Goal: Transaction & Acquisition: Obtain resource

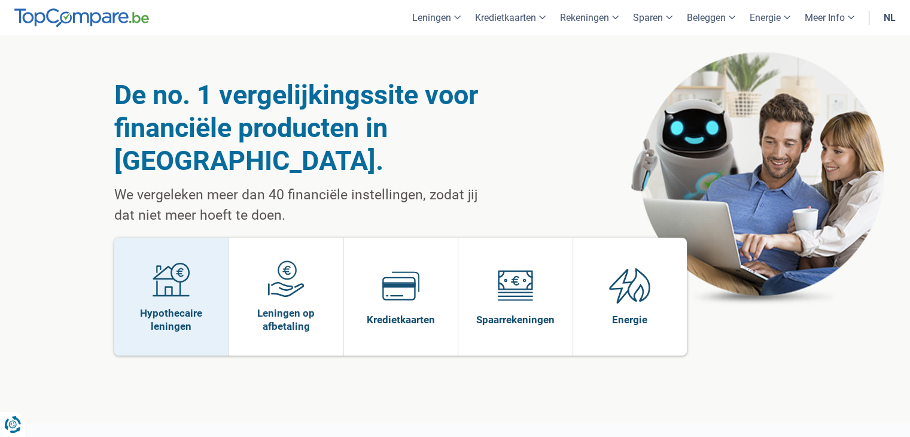
click at [172, 306] on span "Hypothecaire leningen" at bounding box center [171, 319] width 103 height 26
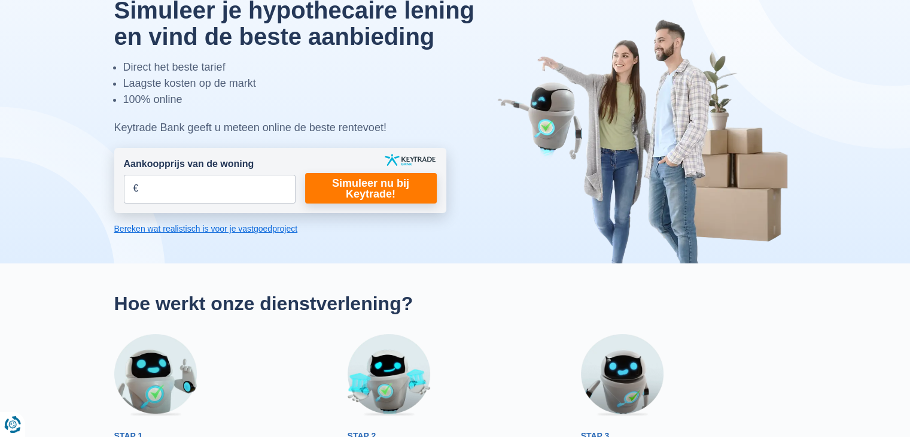
scroll to position [60, 0]
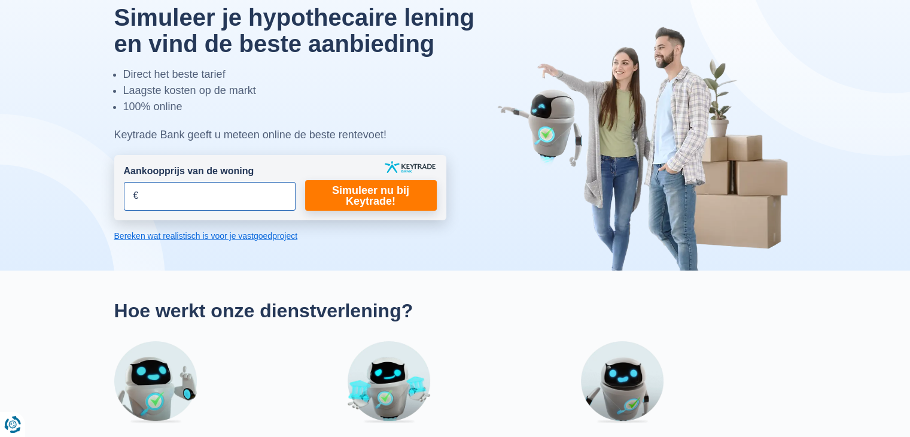
click at [158, 196] on input "Aankoopprijs van de woning" at bounding box center [210, 196] width 172 height 29
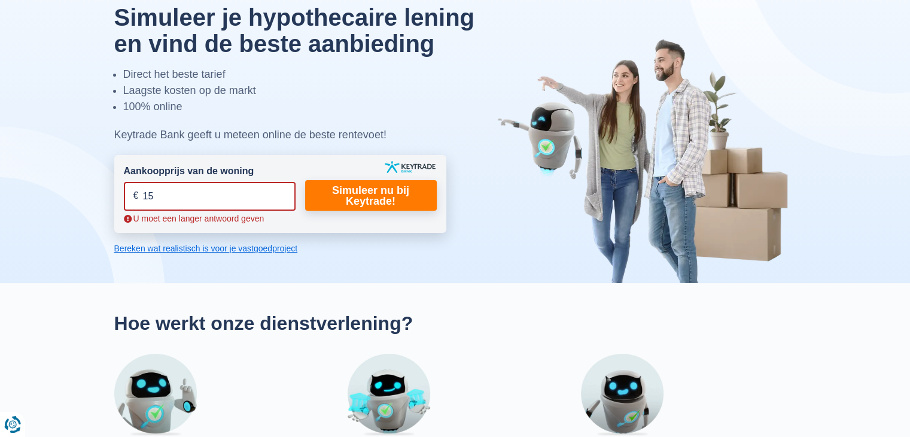
type input "1"
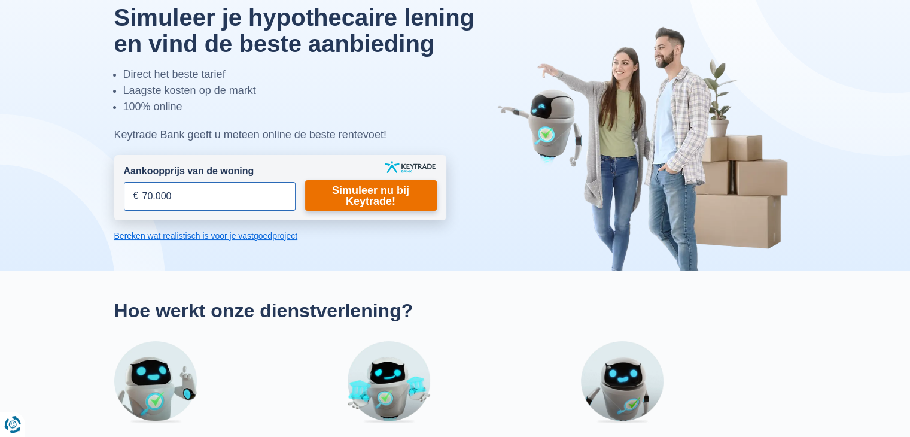
type input "70.000"
click at [331, 188] on link "Simuleer nu bij Keytrade!" at bounding box center [371, 195] width 132 height 31
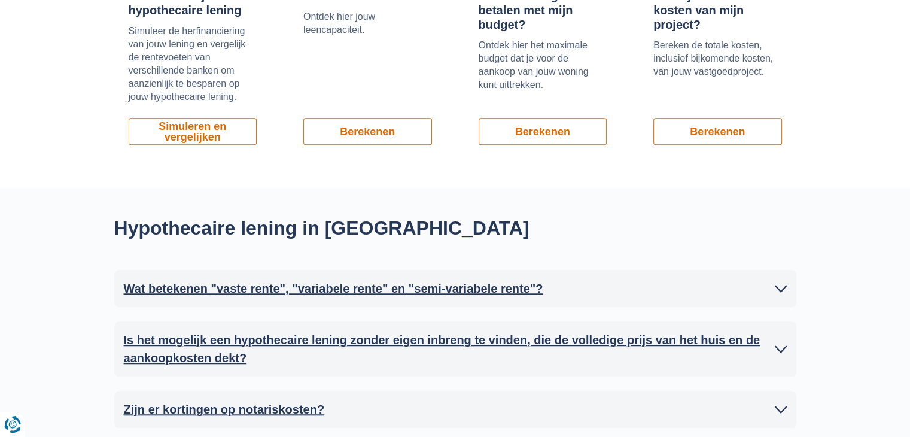
scroll to position [1077, 0]
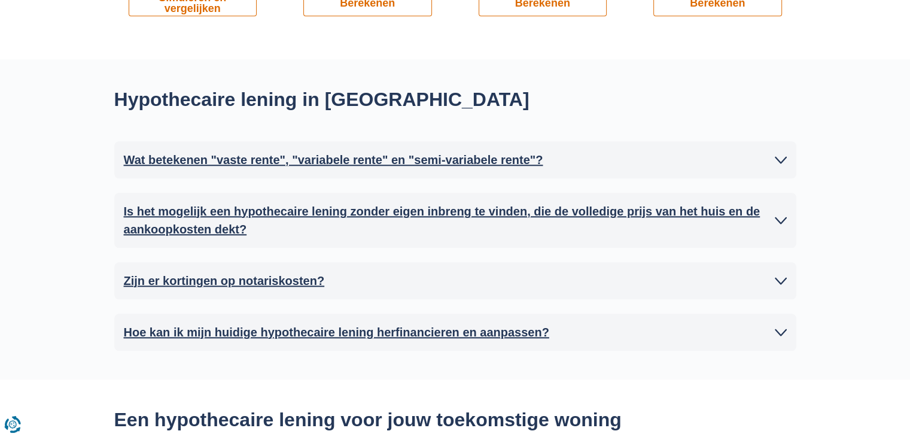
scroll to position [60, 0]
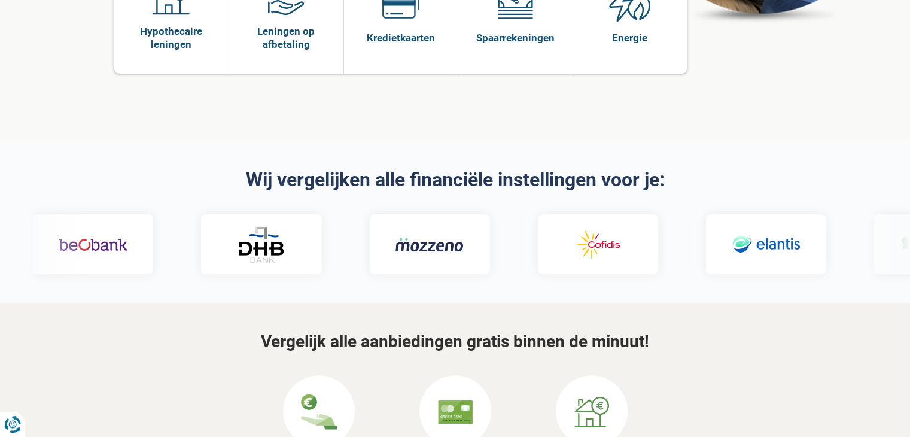
scroll to position [419, 0]
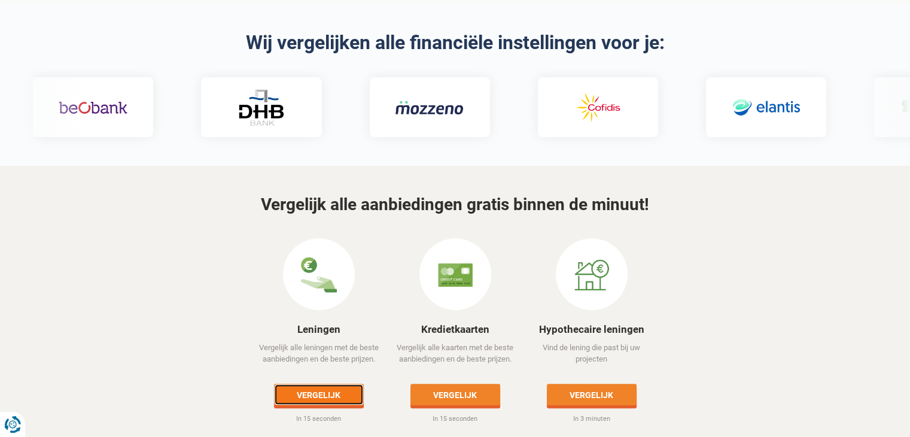
click at [313, 383] on link "Vergelijk" at bounding box center [319, 394] width 90 height 22
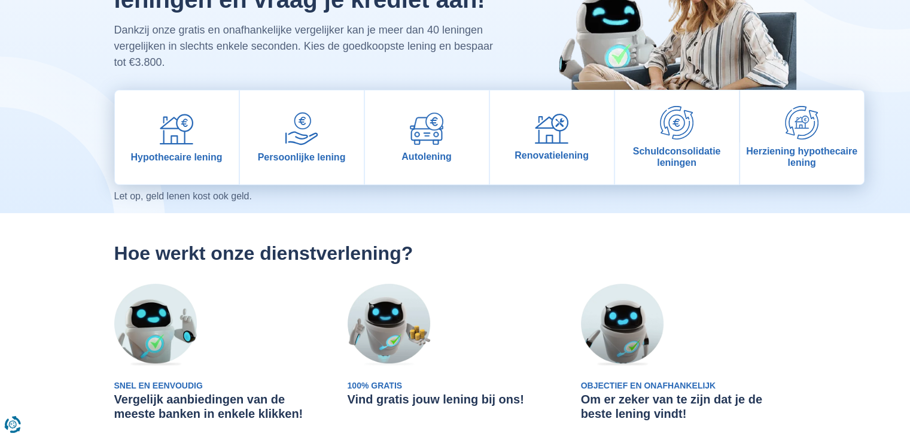
scroll to position [120, 0]
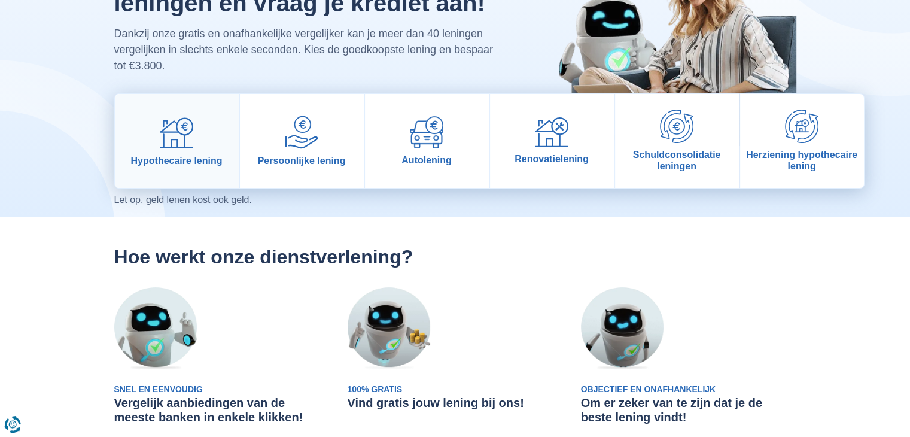
click at [180, 157] on span "Hypothecaire lening" at bounding box center [177, 160] width 92 height 11
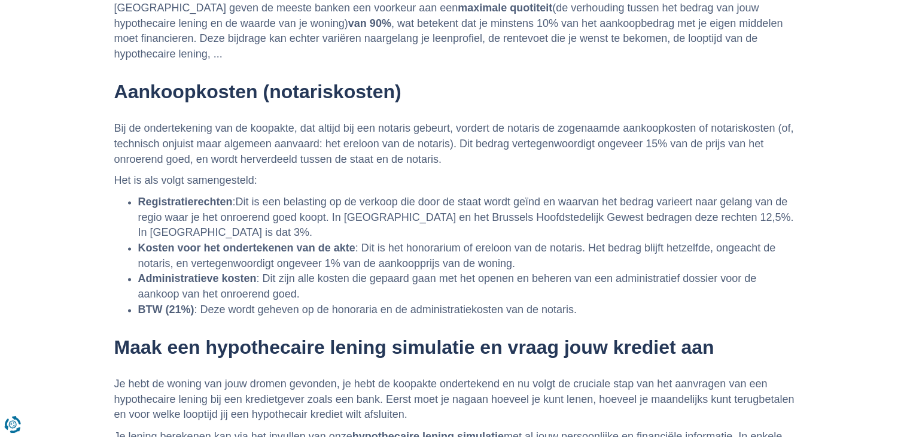
scroll to position [2093, 0]
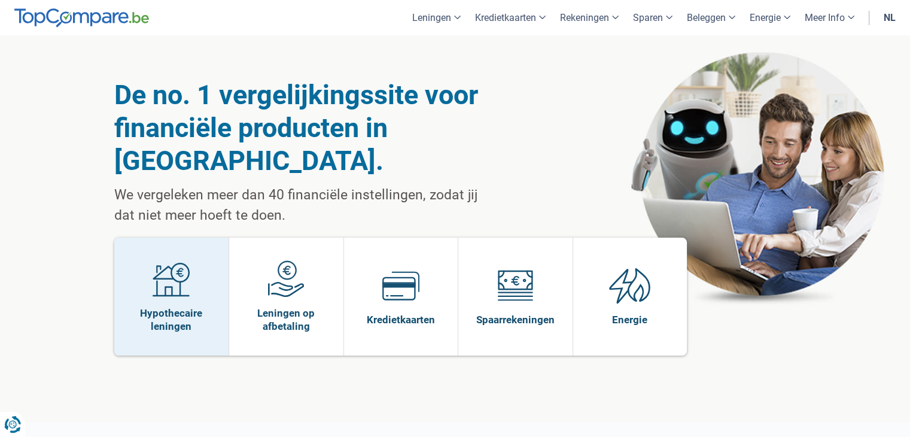
click at [160, 269] on span at bounding box center [171, 283] width 37 height 46
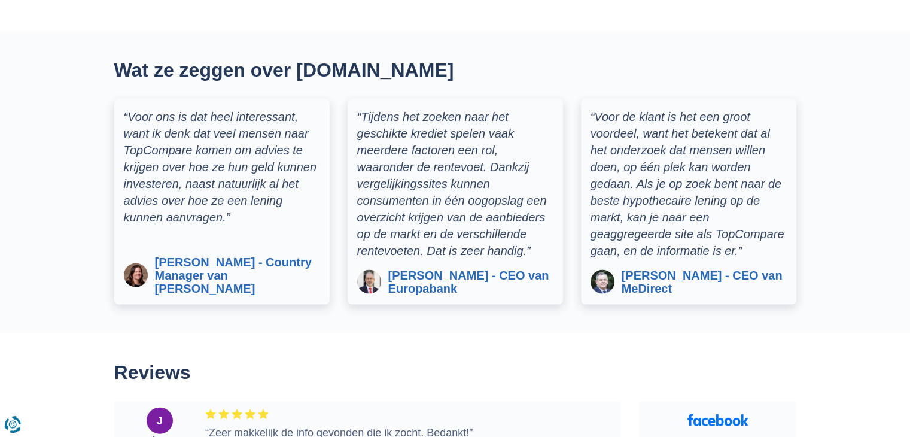
scroll to position [2452, 0]
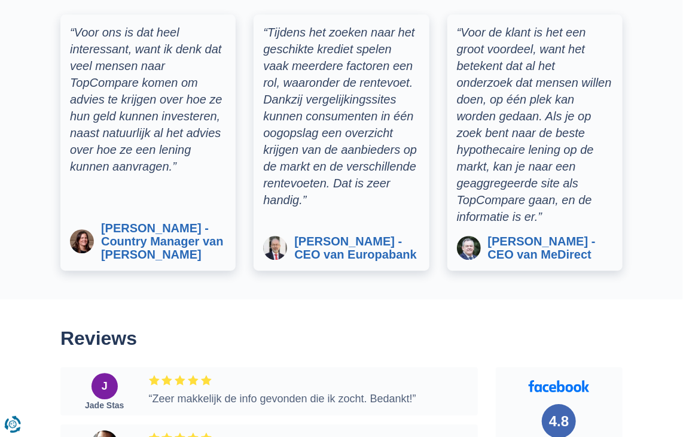
scroll to position [2931, 0]
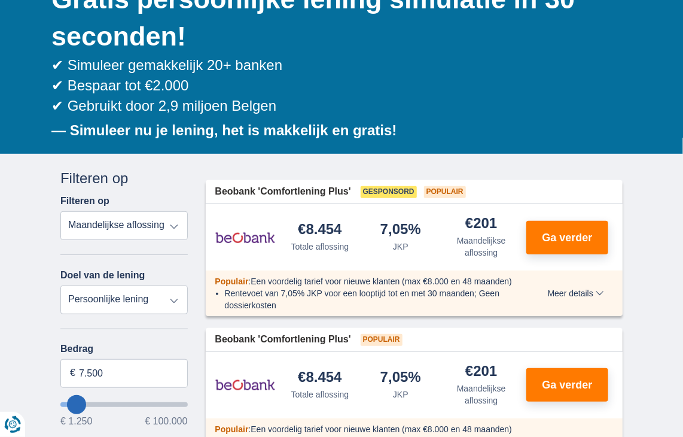
scroll to position [179, 0]
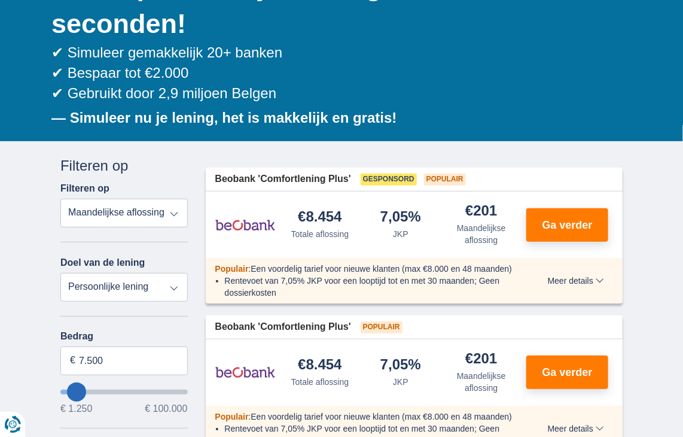
click at [121, 288] on select "Persoonlijke lening Auto Moto / fiets Mobilhome / caravan Renovatie Energie Sch…" at bounding box center [123, 287] width 127 height 29
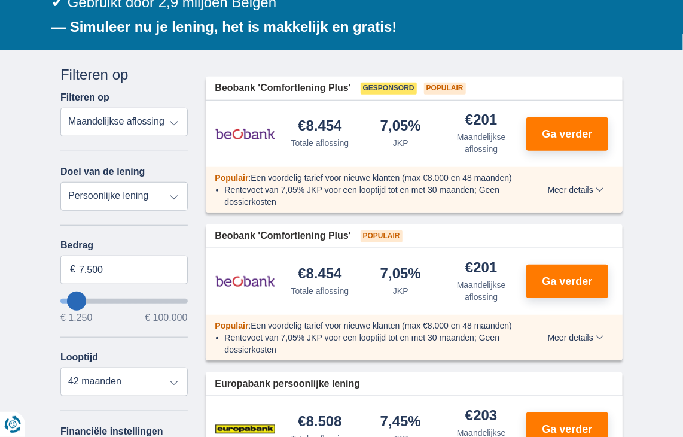
scroll to position [299, 0]
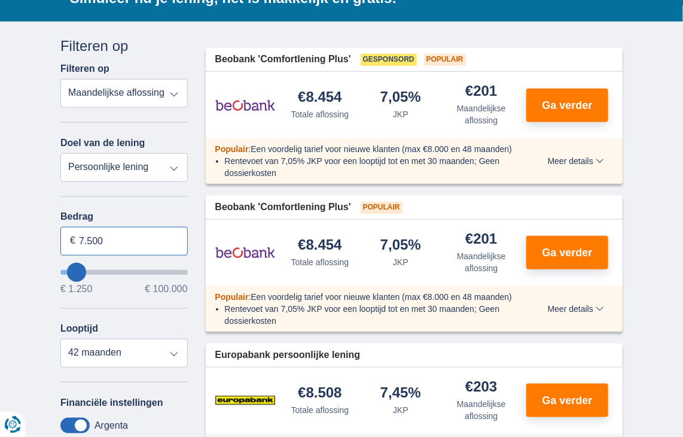
click at [121, 237] on input "7.500" at bounding box center [123, 241] width 127 height 29
type input "7"
type input "8.000"
type input "8250"
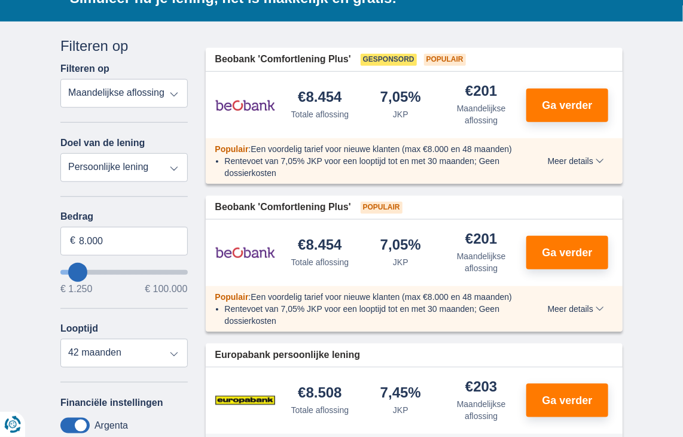
select select "48"
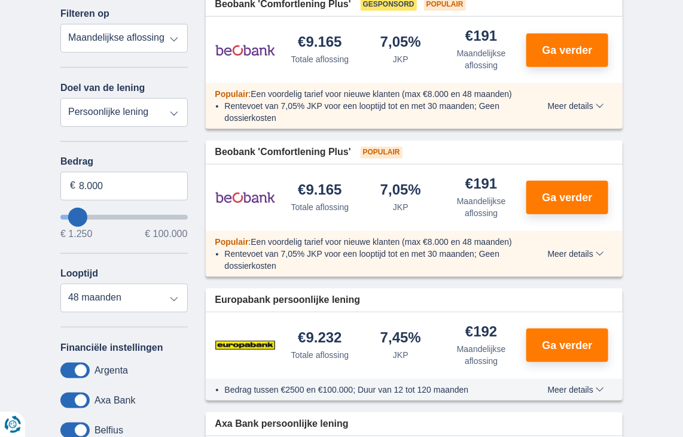
scroll to position [359, 0]
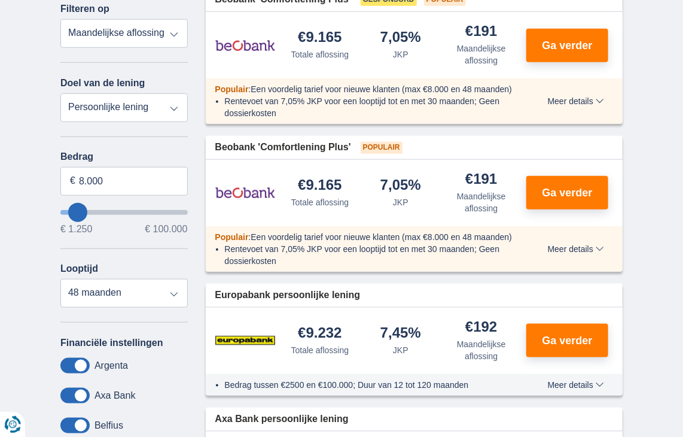
click at [575, 101] on span "Meer details" at bounding box center [576, 101] width 56 height 8
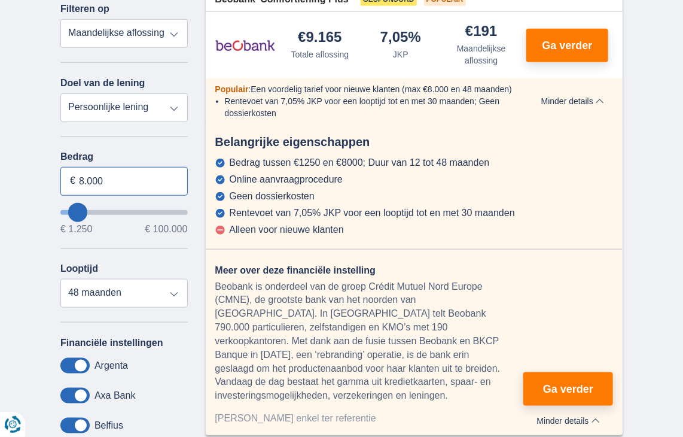
click at [115, 182] on input "8.000" at bounding box center [123, 181] width 127 height 29
type input "8"
type input "16.000"
type input "16250"
select select "84"
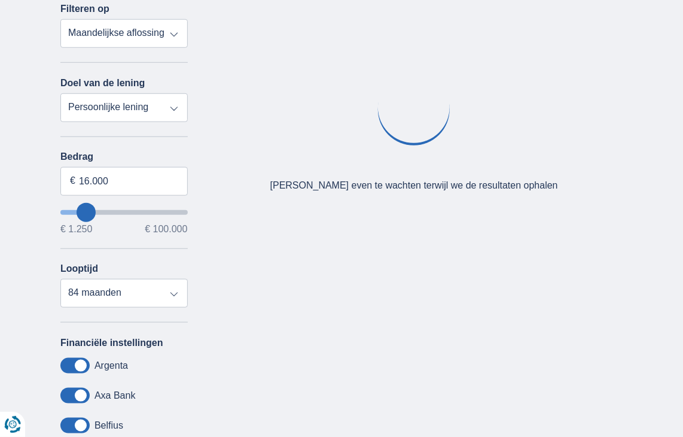
click at [38, 233] on div "× widget.non-eligible-application.title widget.non-eligible-application.text no…" at bounding box center [341, 268] width 683 height 612
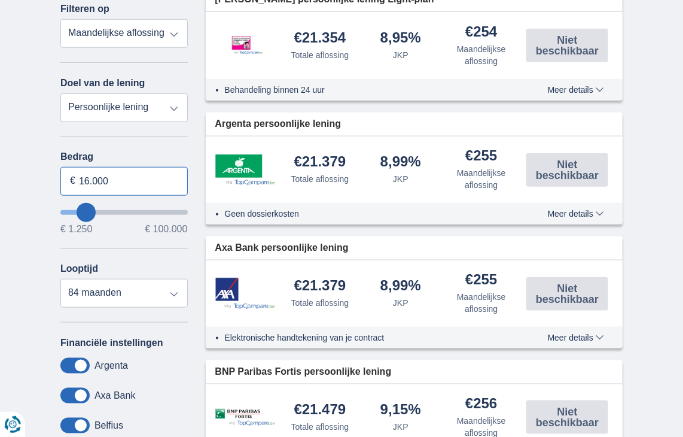
click at [118, 185] on input "16.000" at bounding box center [123, 181] width 127 height 29
type input "1"
type input "8.000"
type input "8250"
select select "48"
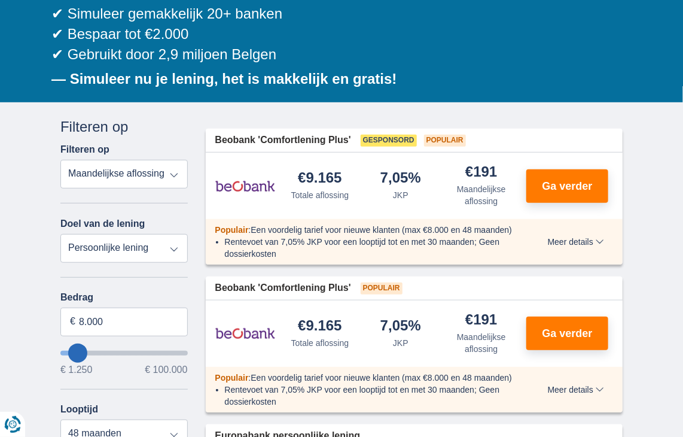
scroll to position [120, 0]
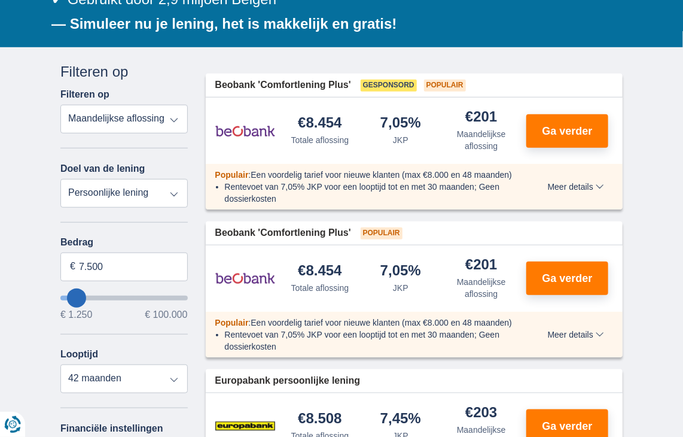
scroll to position [299, 0]
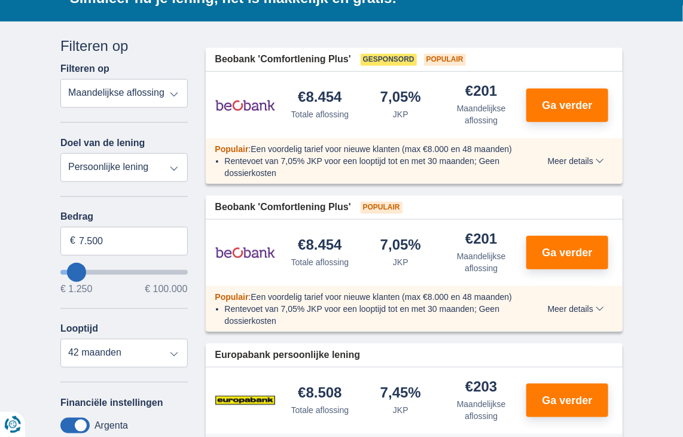
click at [136, 170] on select "Persoonlijke lening Auto Moto / fiets Mobilhome / caravan Renovatie Energie Sch…" at bounding box center [123, 167] width 127 height 29
click at [570, 160] on span "Meer details" at bounding box center [576, 161] width 56 height 8
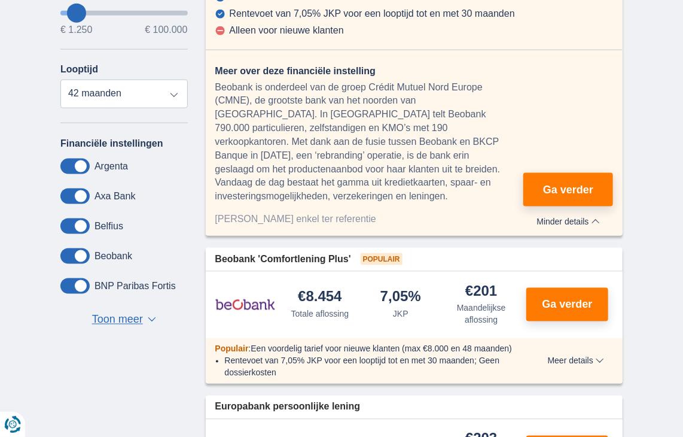
scroll to position [538, 0]
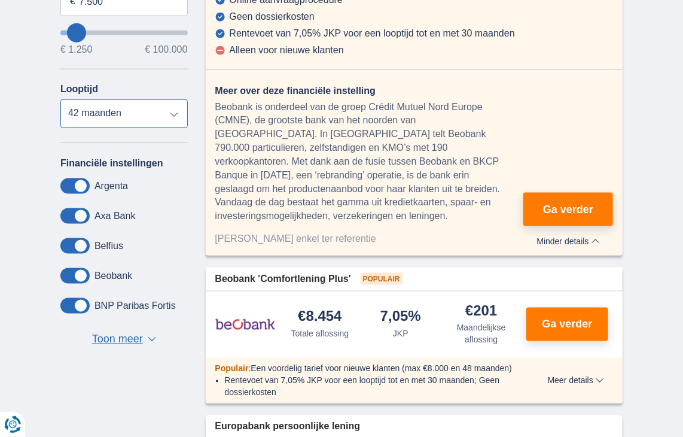
click at [180, 116] on select "12 maanden 18 maanden 24 maanden 30 maanden 36 maanden 42 maanden" at bounding box center [123, 113] width 127 height 29
click at [175, 119] on select "12 maanden 18 maanden 24 maanden 30 maanden 36 maanden 42 maanden" at bounding box center [123, 113] width 127 height 29
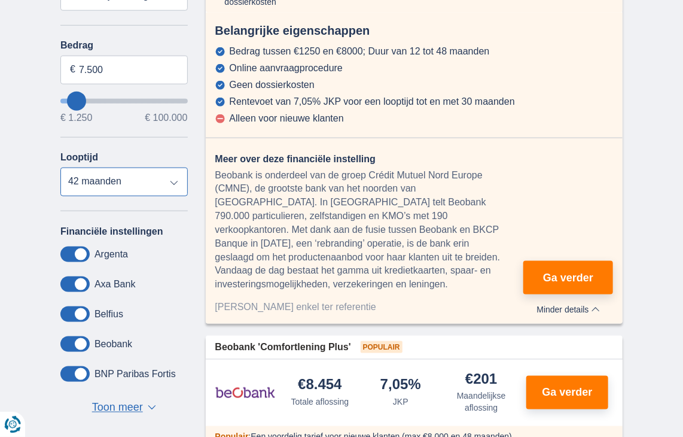
scroll to position [419, 0]
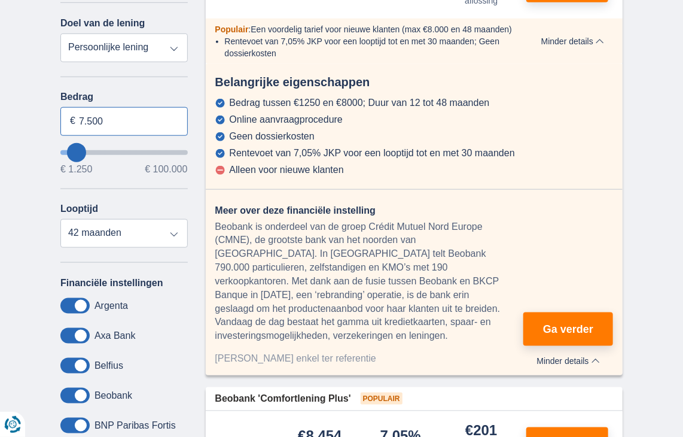
click at [109, 120] on input "7.500" at bounding box center [123, 121] width 127 height 29
type input "7"
type input "70.000"
type input "70250"
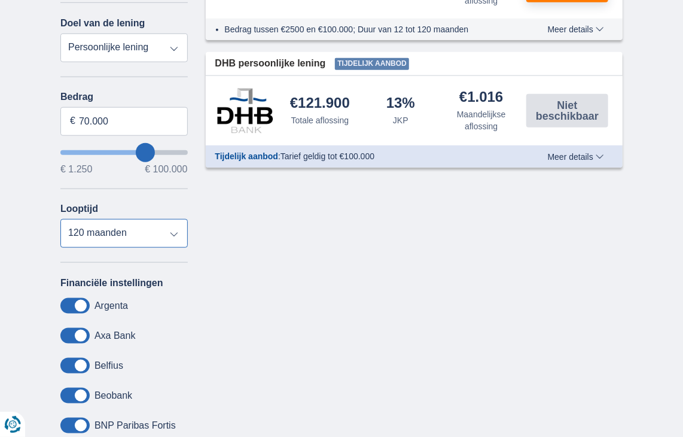
select select "84"
click at [60, 219] on select "12 maanden 18 maanden 24 maanden 30 maanden 36 maanden 42 maanden 48 maanden 60…" at bounding box center [123, 233] width 127 height 29
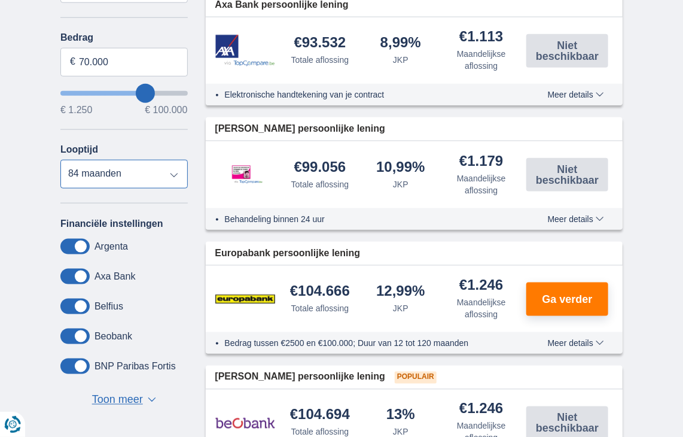
scroll to position [478, 0]
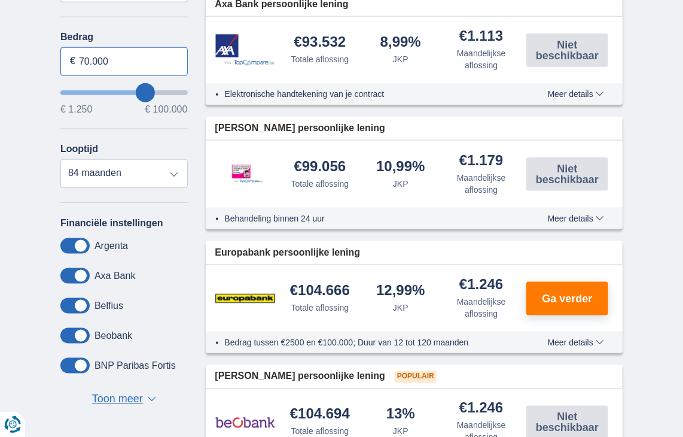
click at [130, 65] on input "70.000" at bounding box center [123, 61] width 127 height 29
type input "7"
type input "16.000"
type input "16250"
click at [17, 199] on div "× widget.non-eligible-application.title widget.non-eligible-application.text no…" at bounding box center [341, 243] width 683 height 803
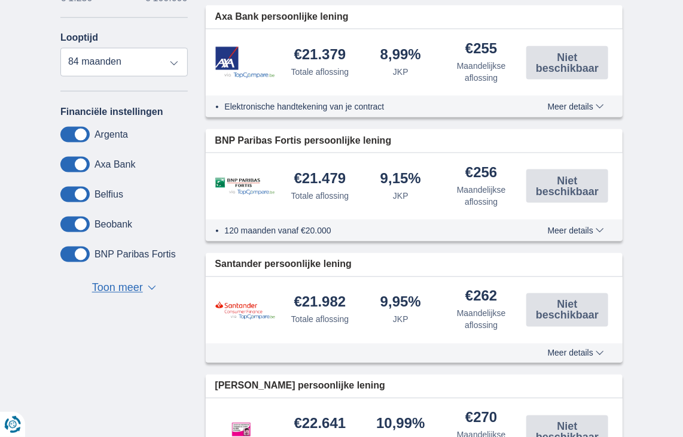
scroll to position [538, 0]
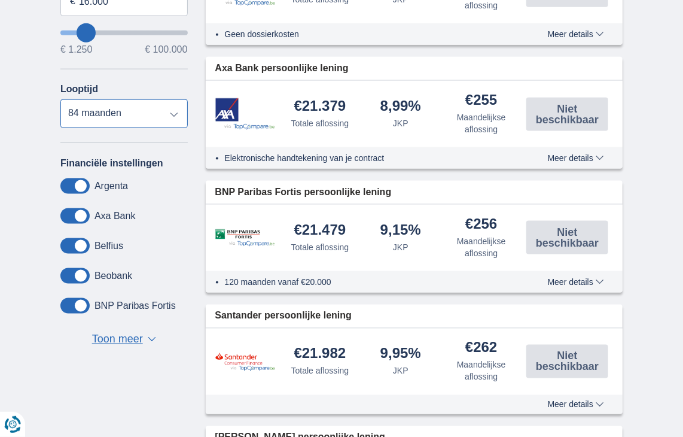
click at [109, 109] on select "12 maanden 18 maanden 24 maanden 30 maanden 36 maanden 42 maanden 48 maanden 60…" at bounding box center [123, 113] width 127 height 29
select select "60"
click at [60, 99] on select "12 maanden 18 maanden 24 maanden 30 maanden 36 maanden 42 maanden 48 maanden 60…" at bounding box center [123, 113] width 127 height 29
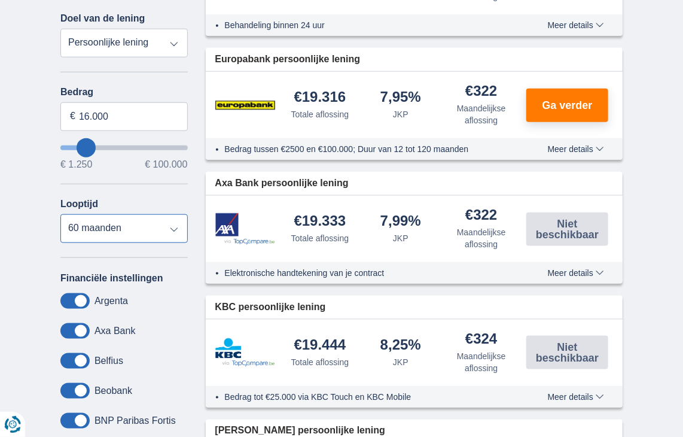
scroll to position [419, 0]
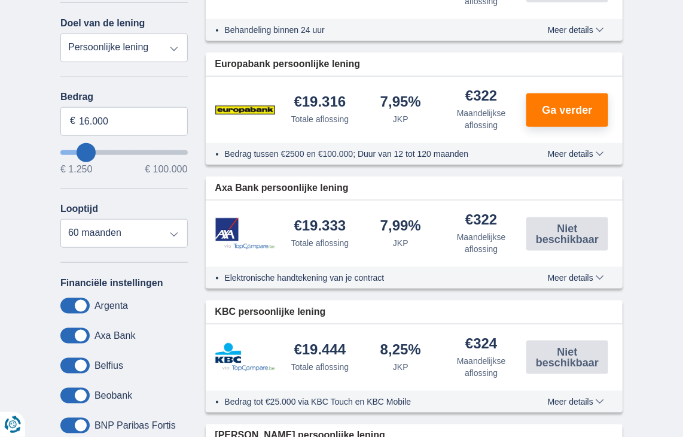
click at [562, 153] on span "Meer details" at bounding box center [576, 154] width 56 height 8
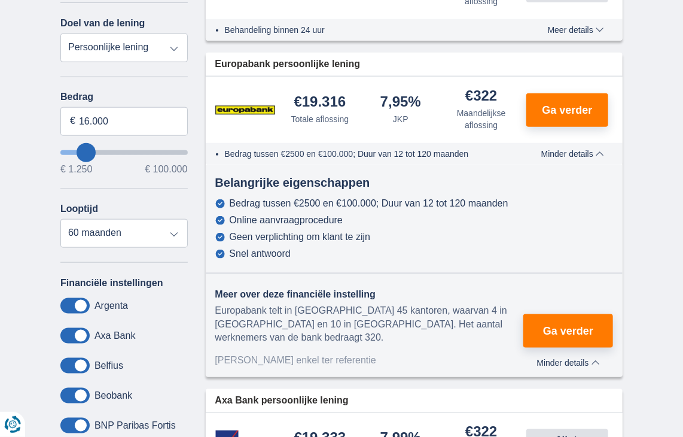
click at [493, 198] on div "Bedrag tussen €2500 en €100.000; Duur van 12 tot 120 maanden" at bounding box center [369, 203] width 279 height 11
click at [584, 210] on div "Bedrag tussen €2500 en €100.000; Duur van 12 tot 120 maanden Online aanvraagpro…" at bounding box center [414, 228] width 417 height 61
